Goal: Task Accomplishment & Management: Manage account settings

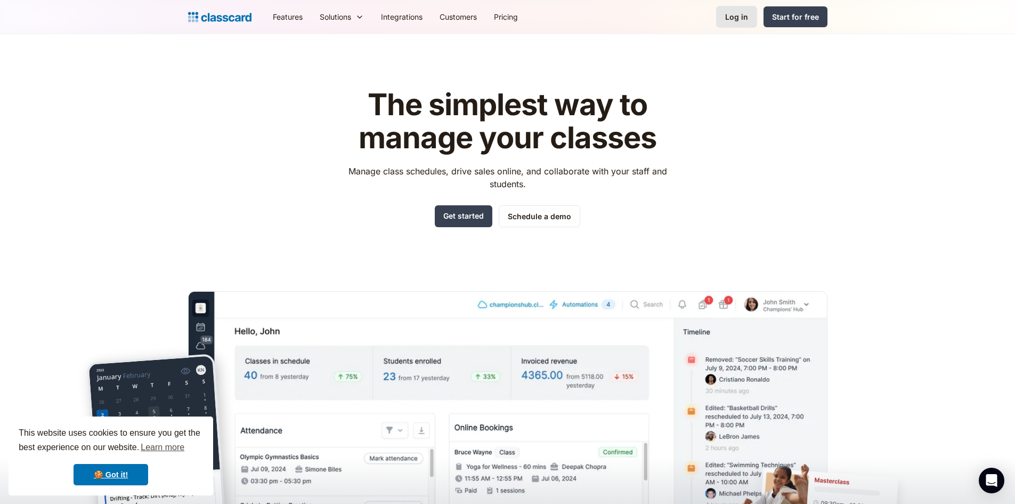
click at [743, 11] on link "Log in" at bounding box center [736, 17] width 41 height 22
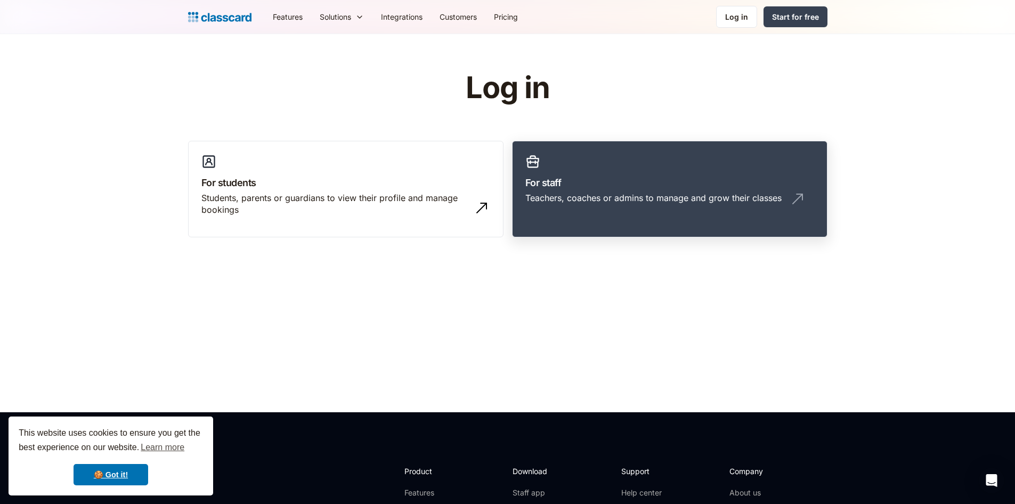
click at [688, 192] on div "Teachers, coaches or admins to manage and grow their classes" at bounding box center [654, 198] width 256 height 12
